Goal: Task Accomplishment & Management: Manage account settings

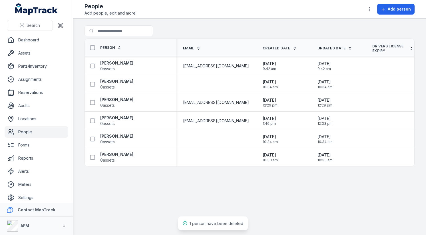
scroll to position [4, 0]
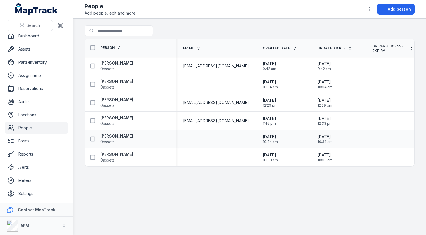
click at [152, 136] on div "[PERSON_NAME] 0 assets" at bounding box center [128, 138] width 82 height 11
copy strong "[PERSON_NAME]"
click at [93, 137] on icon at bounding box center [93, 139] width 6 height 6
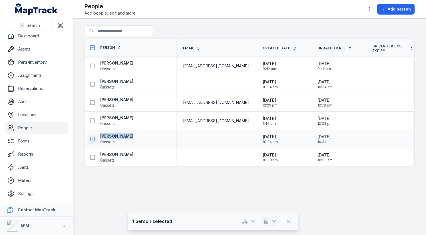
click at [269, 219] on icon "button" at bounding box center [266, 222] width 6 height 6
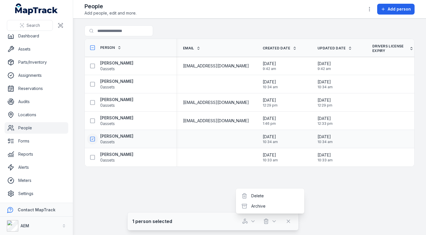
click at [267, 143] on div "Person Email Created Date Updated Date Drivers license expiry Certificates and …" at bounding box center [250, 103] width 330 height 128
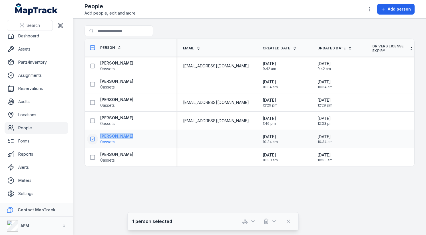
click at [119, 137] on strong "[PERSON_NAME]" at bounding box center [116, 136] width 33 height 6
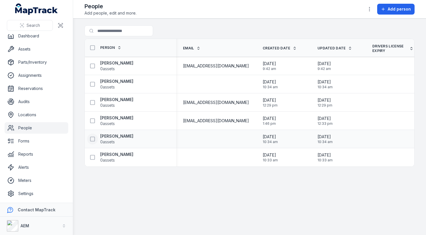
click at [94, 139] on icon at bounding box center [93, 139] width 6 height 6
click at [272, 221] on icon "button" at bounding box center [274, 222] width 6 height 6
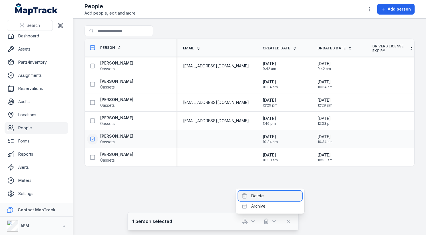
click at [274, 198] on div "Delete" at bounding box center [270, 196] width 64 height 10
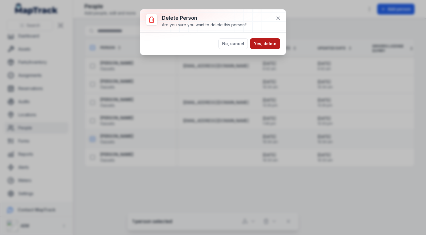
click at [266, 45] on button "Yes, delete" at bounding box center [265, 43] width 30 height 11
